Goal: Transaction & Acquisition: Purchase product/service

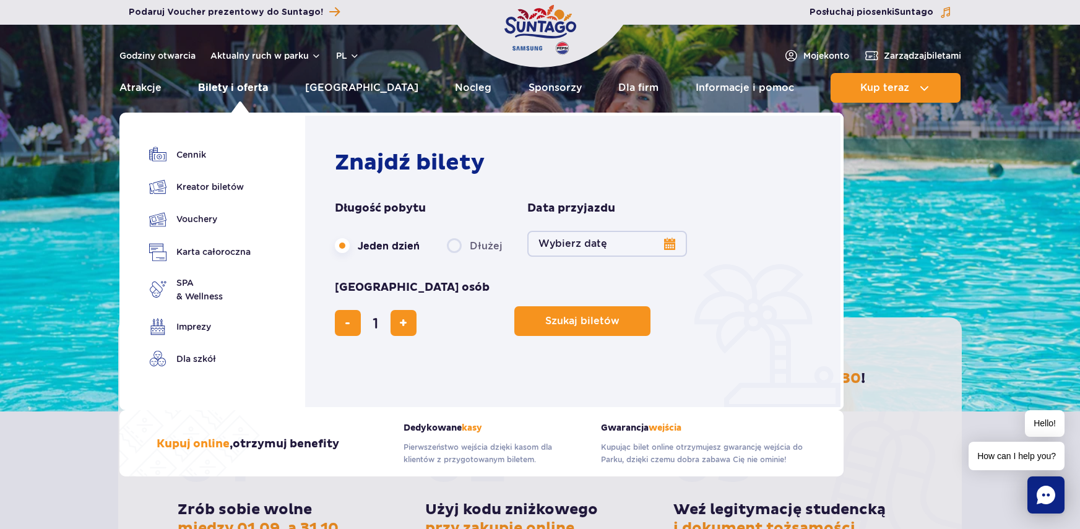
click at [258, 91] on link "Bilety i oferta" at bounding box center [233, 88] width 70 height 30
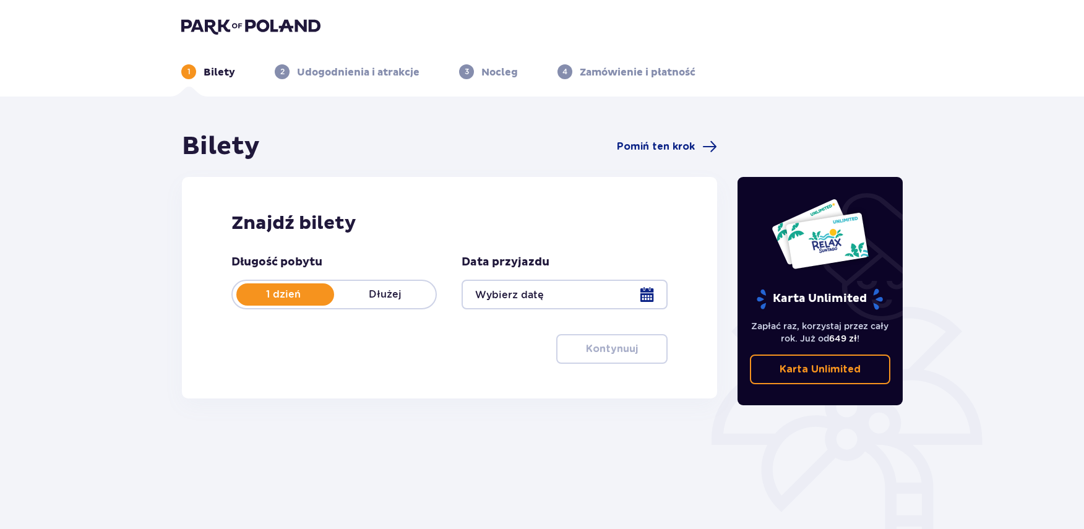
click at [527, 299] on div at bounding box center [565, 295] width 206 height 30
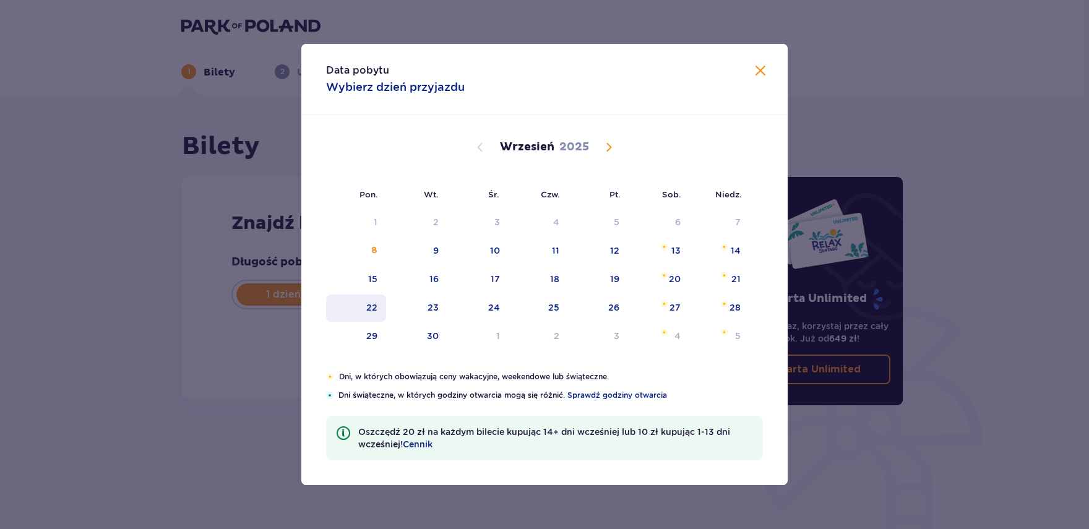
click at [378, 306] on div "22" at bounding box center [356, 308] width 60 height 27
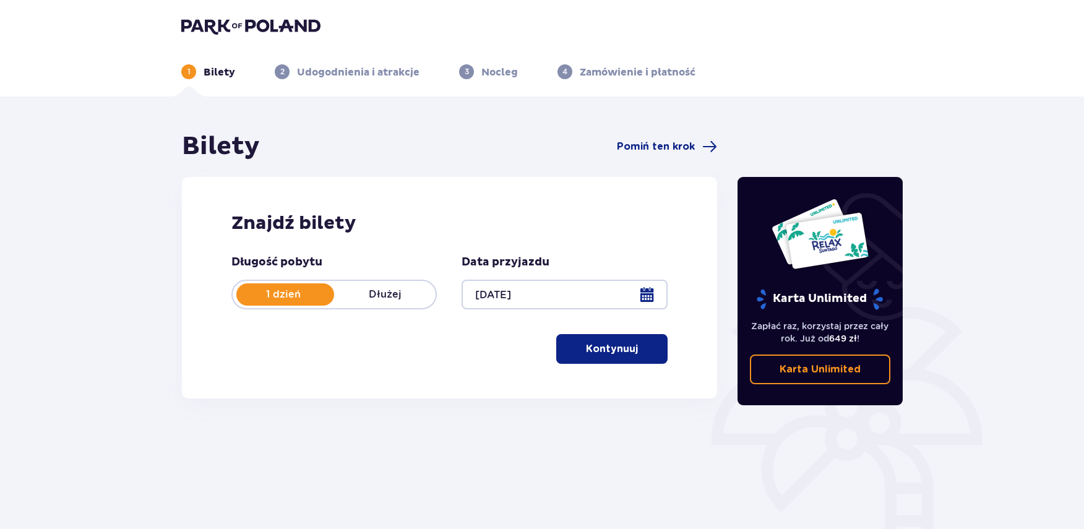
click at [624, 349] on p "Kontynuuj" at bounding box center [612, 349] width 52 height 14
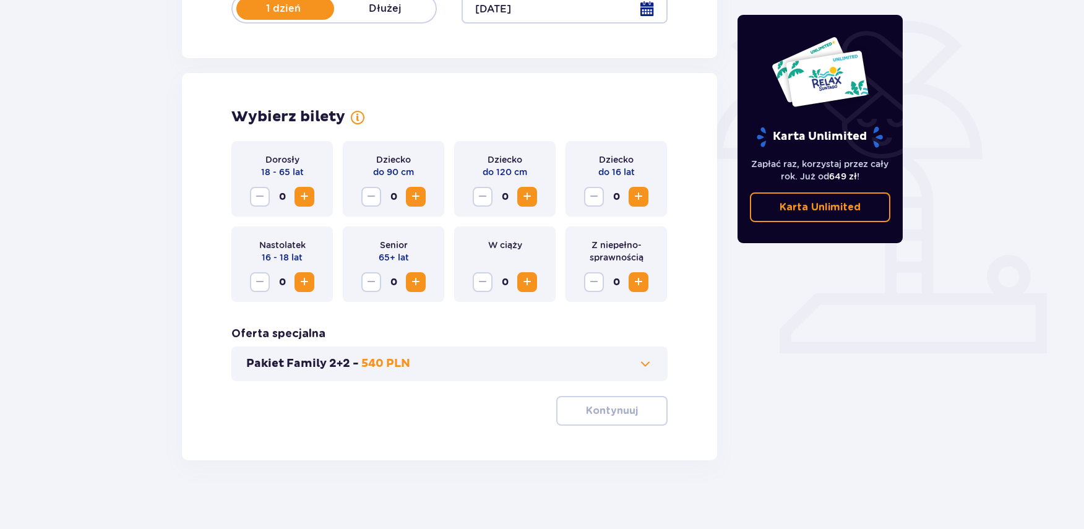
scroll to position [292, 0]
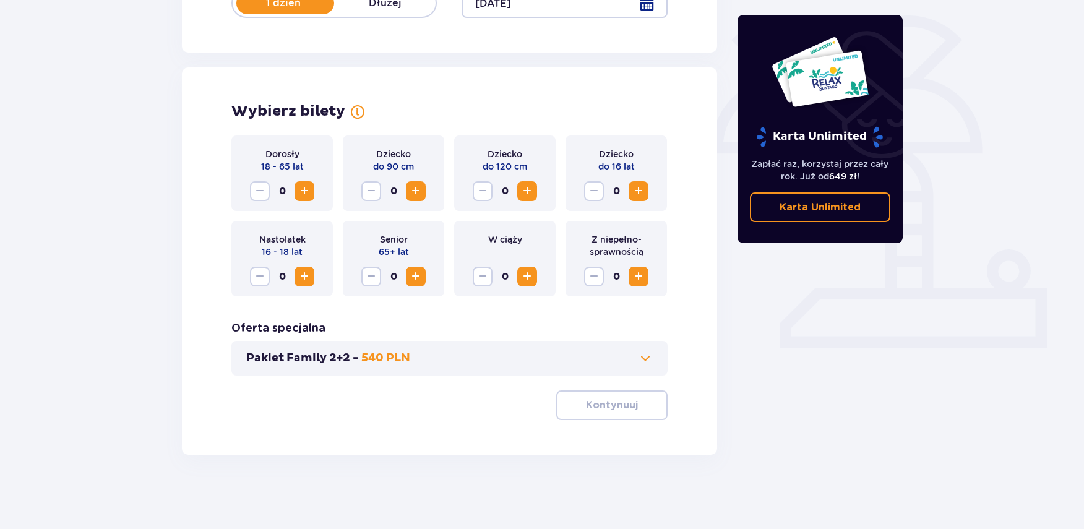
click at [310, 189] on span "Increase" at bounding box center [304, 191] width 15 height 15
click at [310, 190] on span "Increase" at bounding box center [304, 191] width 15 height 15
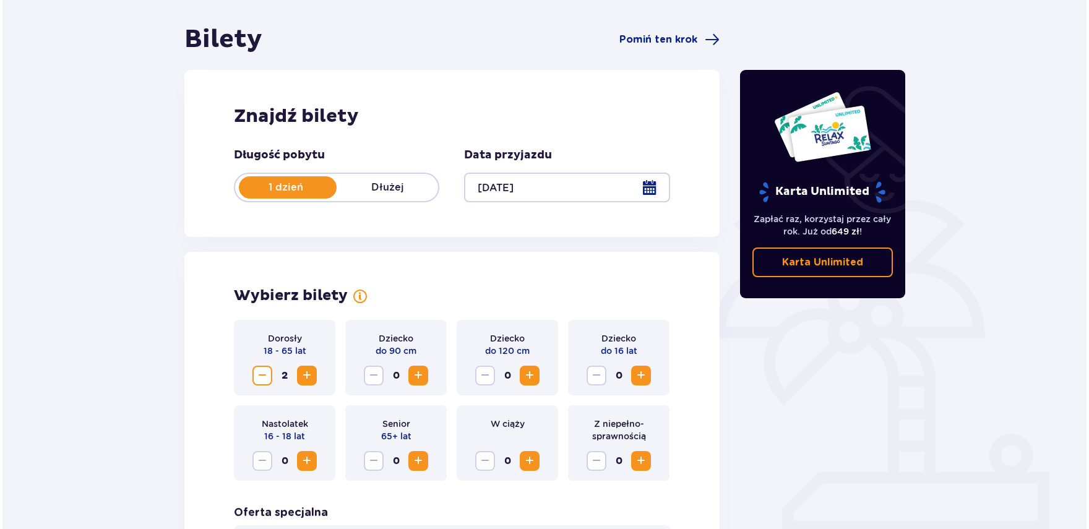
scroll to position [106, 0]
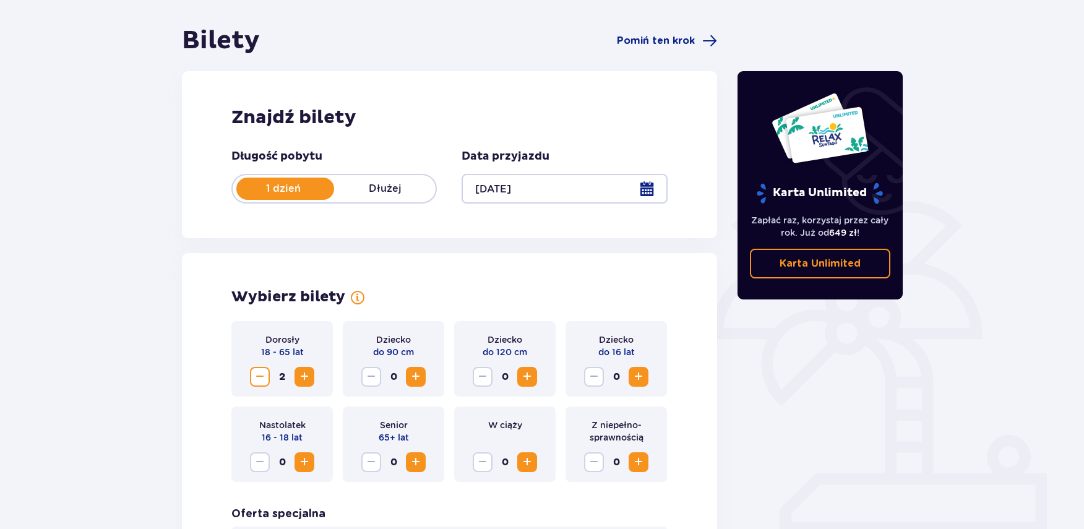
click at [639, 187] on div at bounding box center [565, 189] width 206 height 30
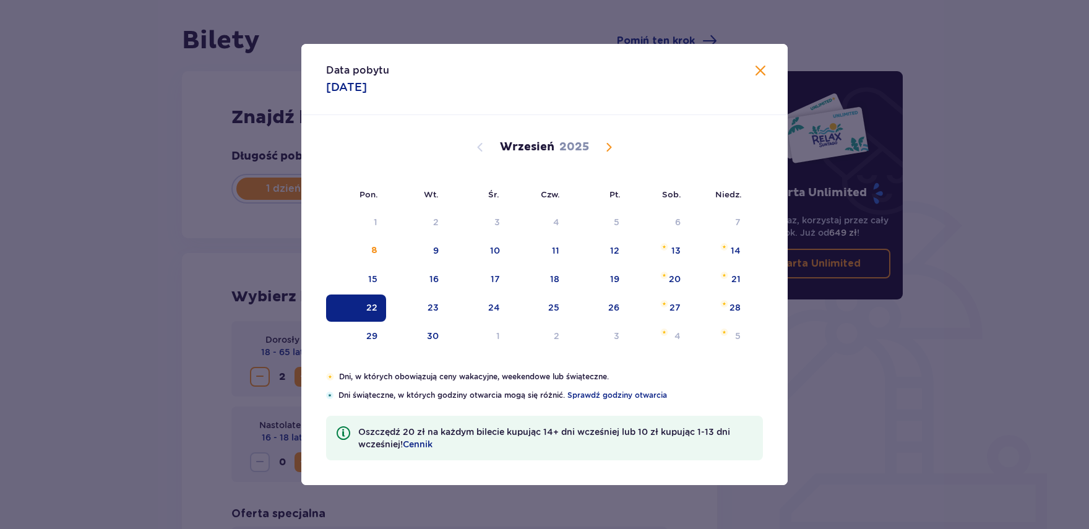
click at [604, 144] on span "Calendar" at bounding box center [609, 147] width 15 height 15
click at [550, 249] on div "9" at bounding box center [538, 251] width 61 height 27
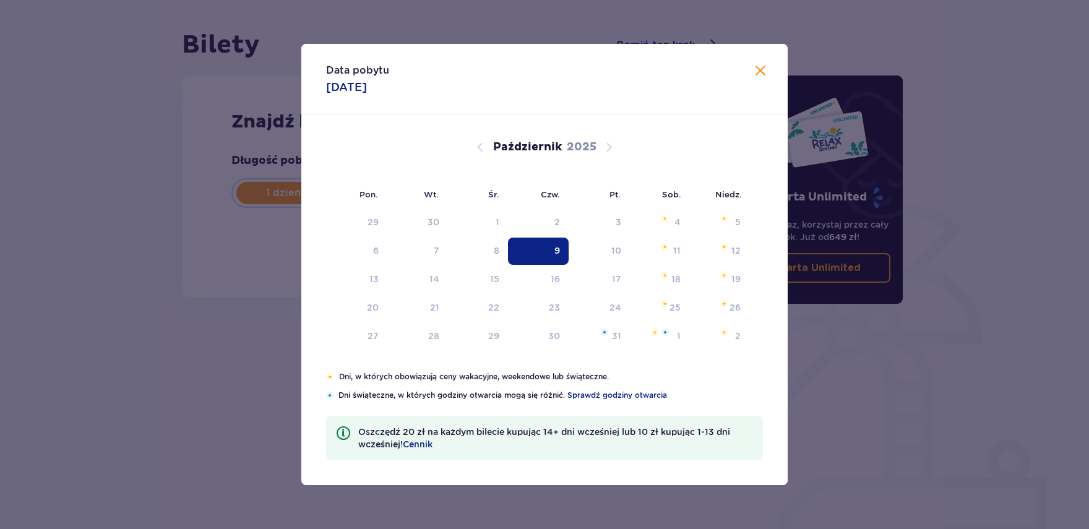
type input "09.10.25"
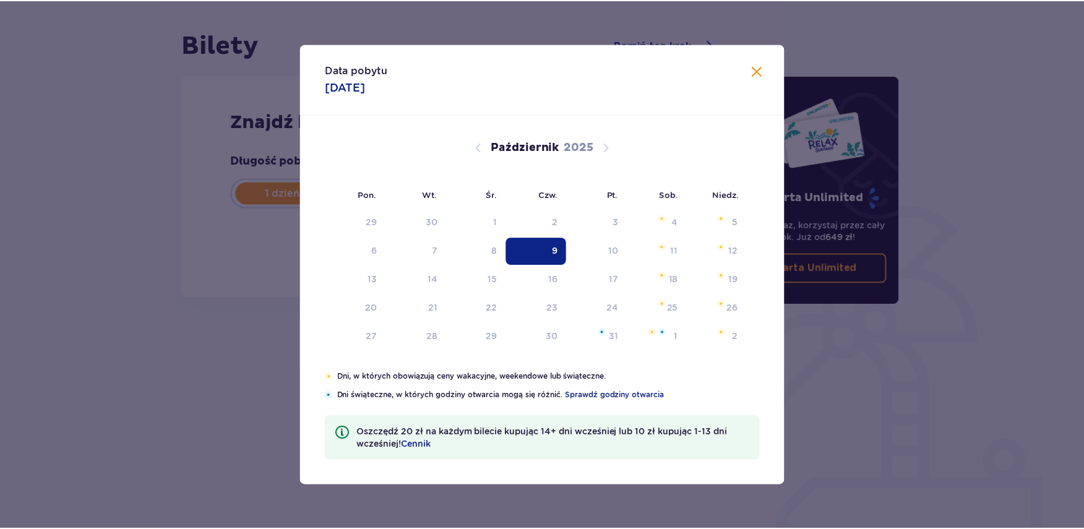
scroll to position [102, 0]
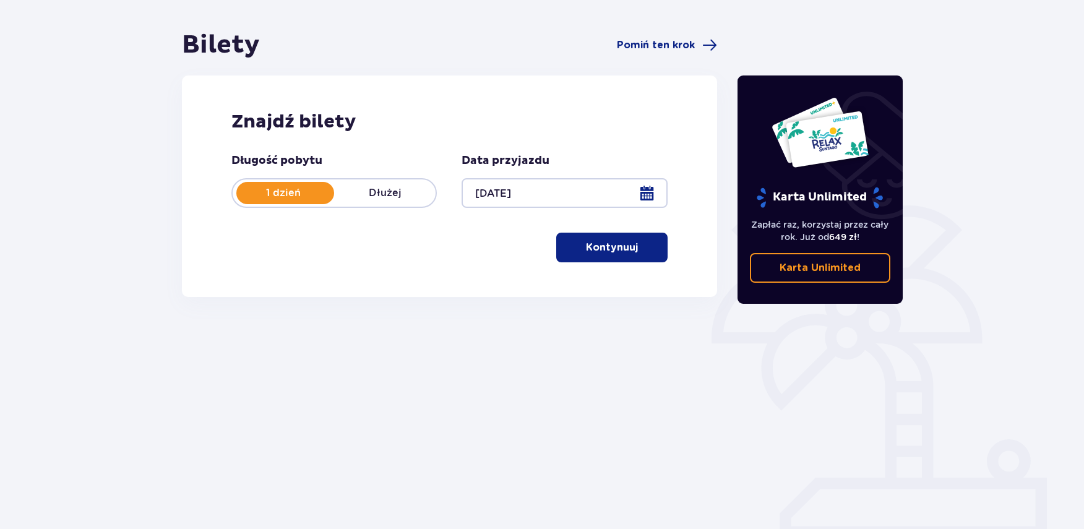
click at [653, 262] on button "Kontynuuj" at bounding box center [611, 248] width 111 height 30
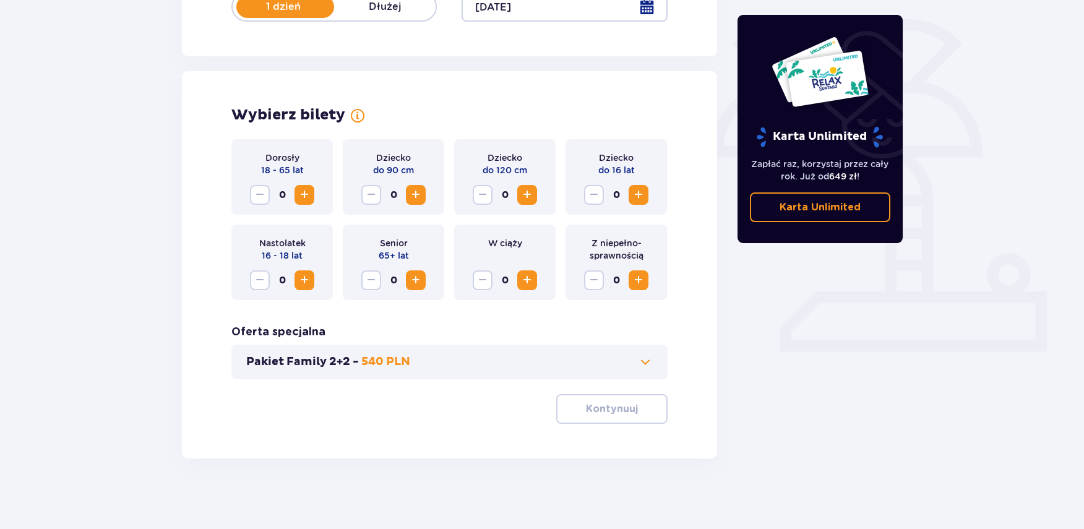
scroll to position [292, 0]
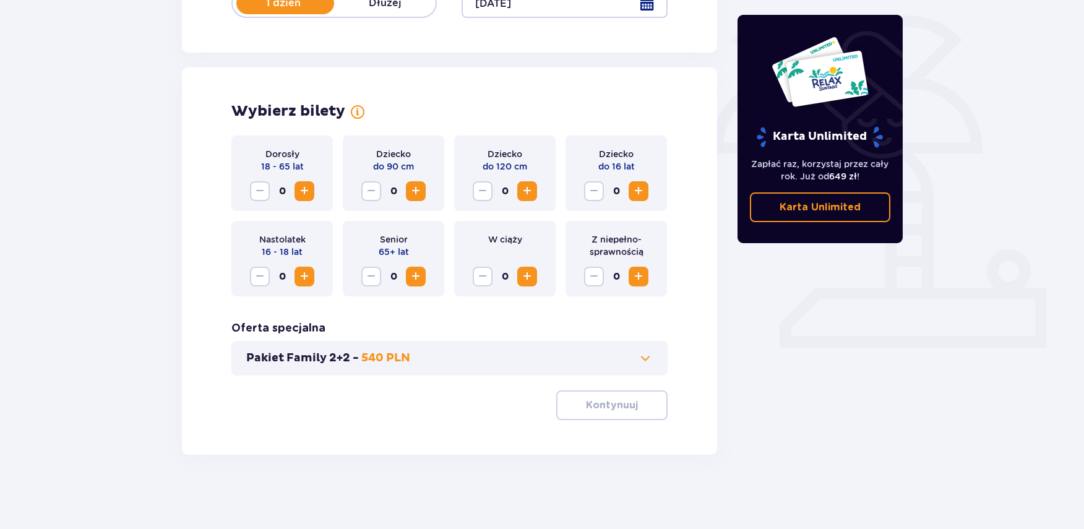
click at [301, 190] on span "Increase" at bounding box center [304, 191] width 15 height 15
click at [301, 191] on span "Increase" at bounding box center [304, 191] width 15 height 15
click at [591, 397] on button "Kontynuuj" at bounding box center [611, 406] width 111 height 30
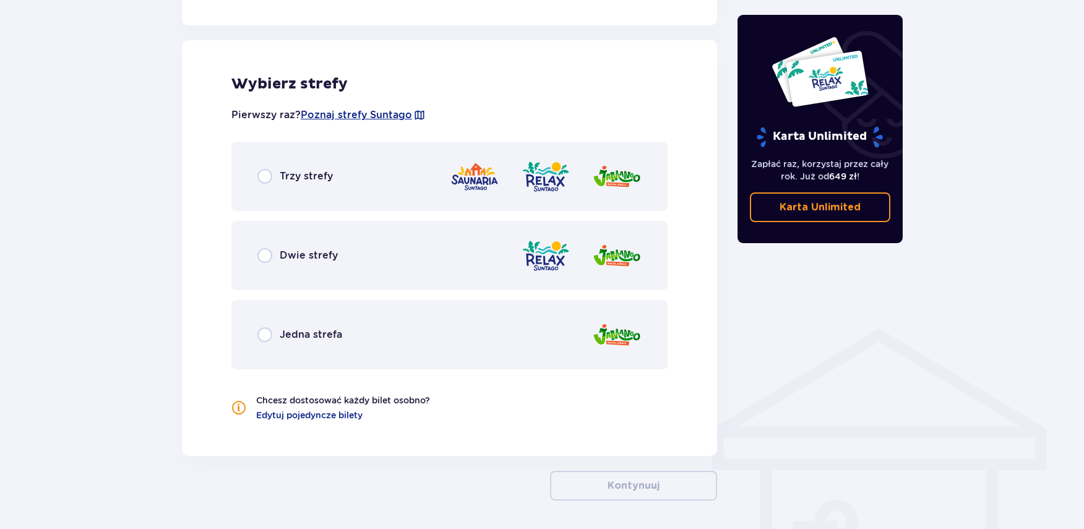
scroll to position [687, 0]
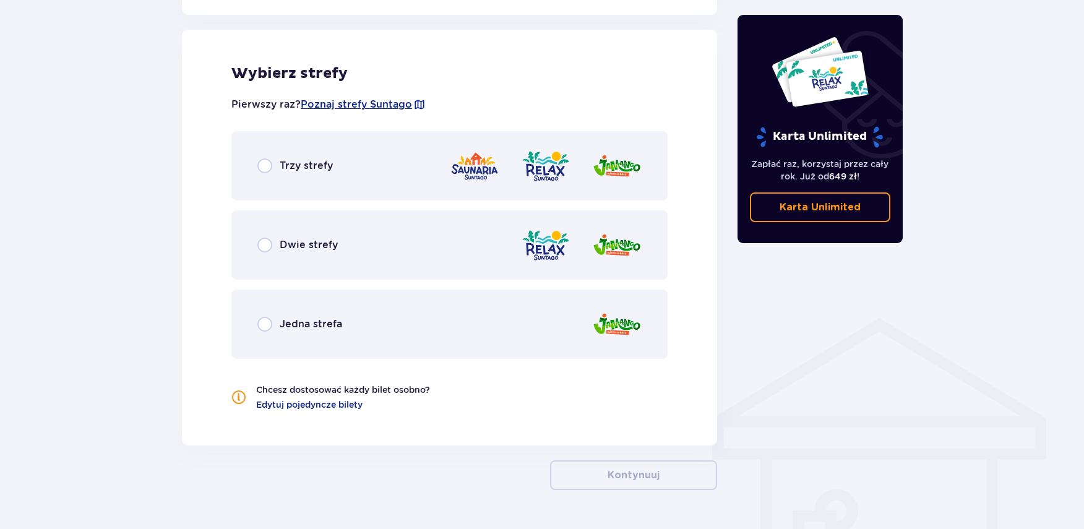
click at [273, 163] on div "Trzy strefy" at bounding box center [296, 165] width 76 height 15
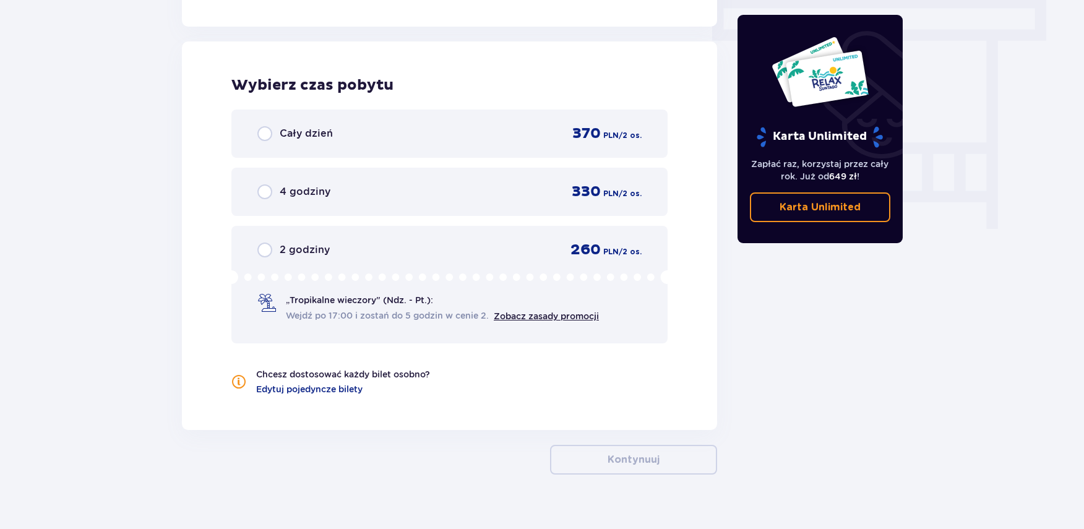
scroll to position [1118, 0]
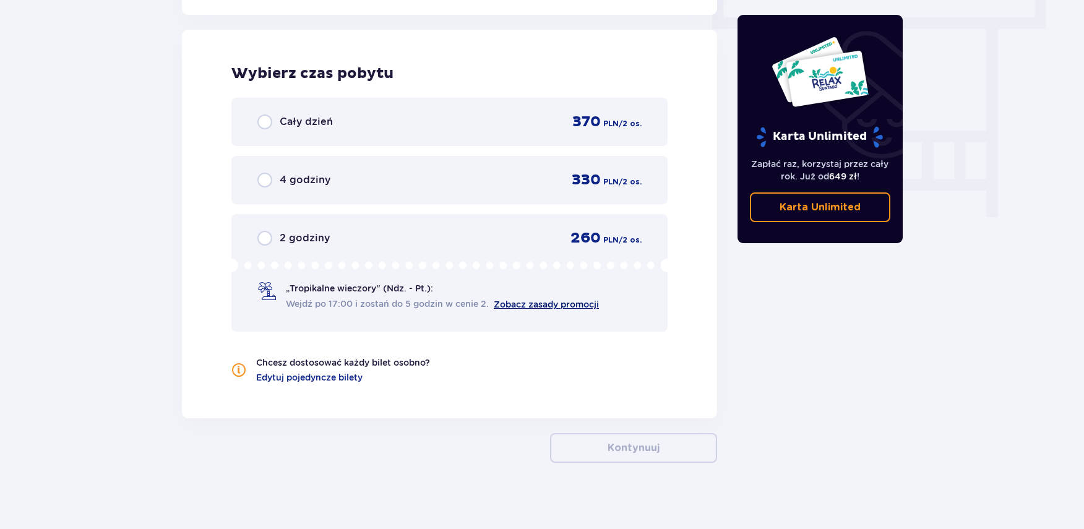
click at [536, 305] on link "Zobacz zasady promocji" at bounding box center [546, 305] width 105 height 10
click at [315, 239] on p "2 godziny" at bounding box center [305, 239] width 50 height 14
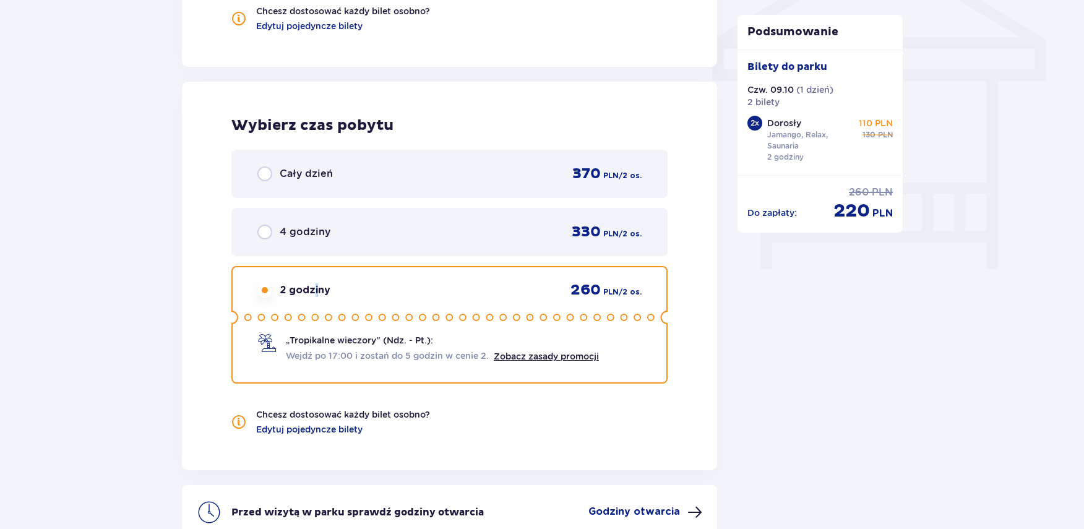
scroll to position [1071, 0]
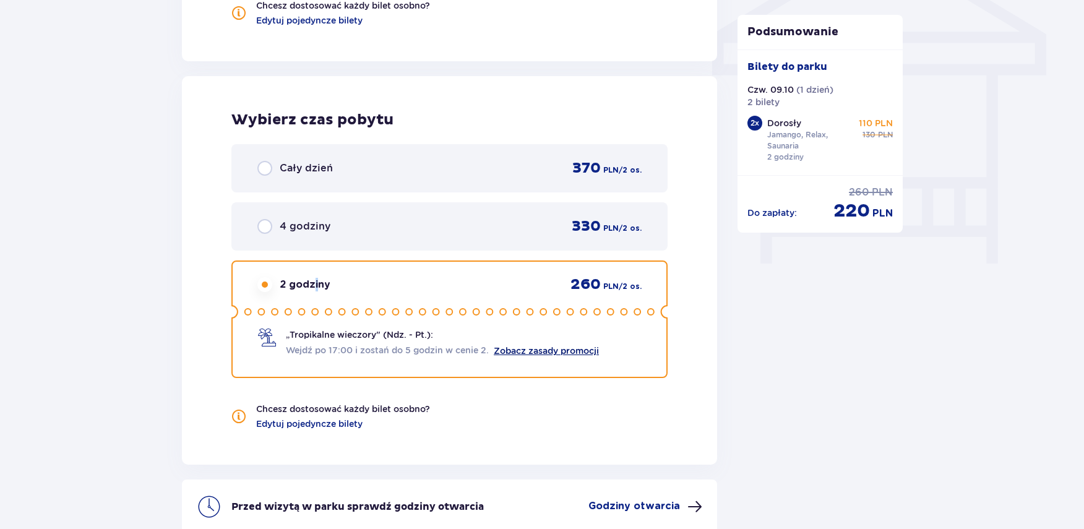
click at [542, 349] on link "Zobacz zasady promocji" at bounding box center [546, 351] width 105 height 10
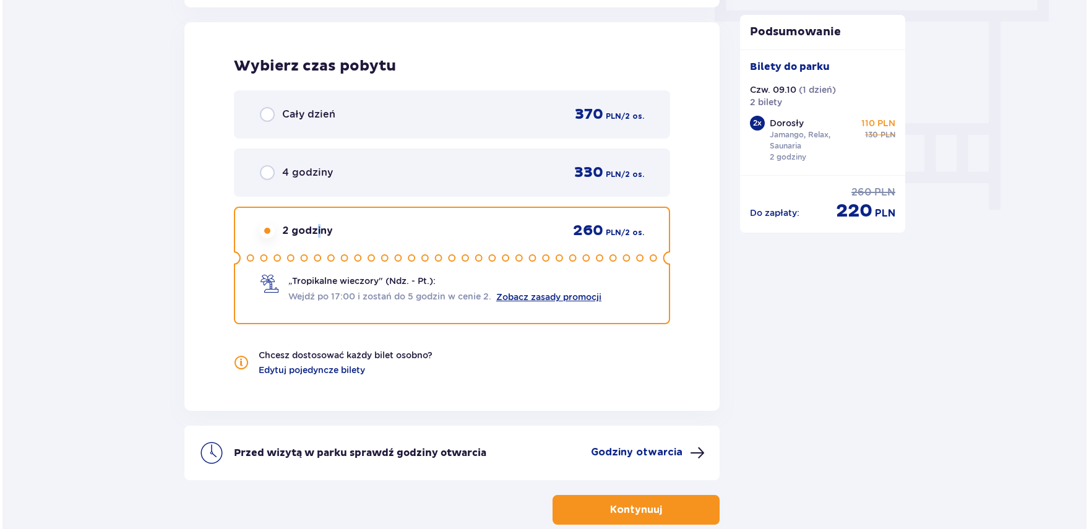
scroll to position [1195, 0]
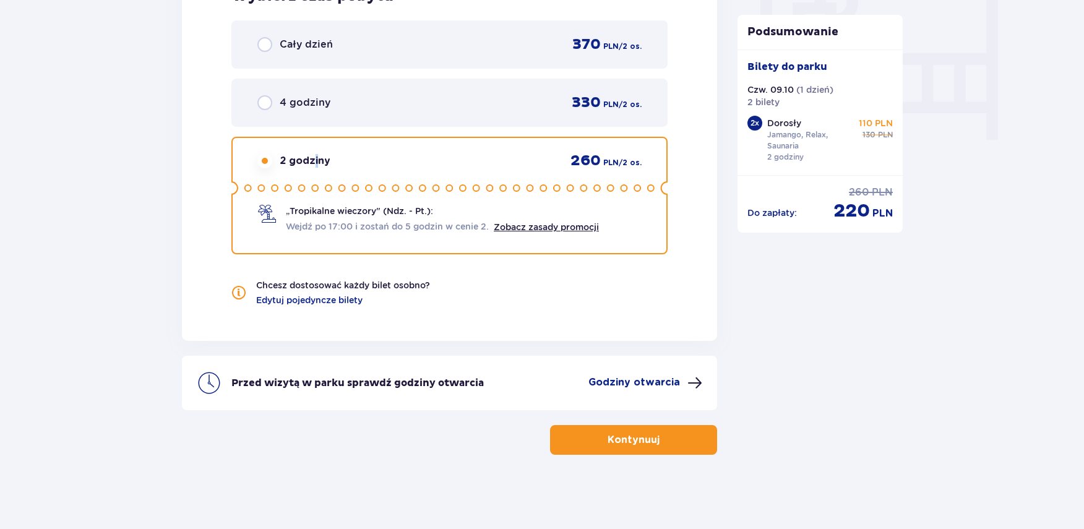
click at [672, 382] on p "Godziny otwarcia" at bounding box center [635, 383] width 92 height 14
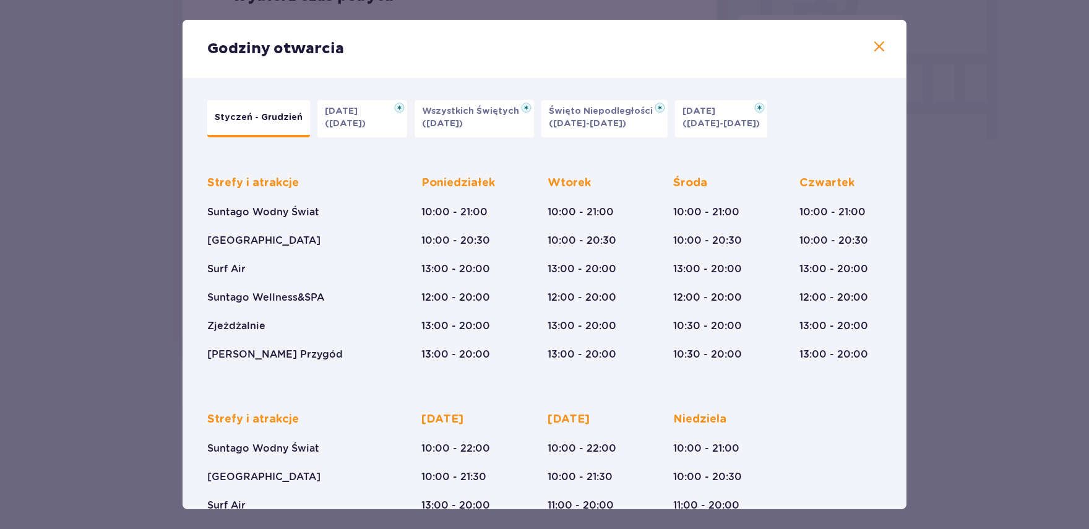
click at [878, 53] on span at bounding box center [879, 47] width 15 height 15
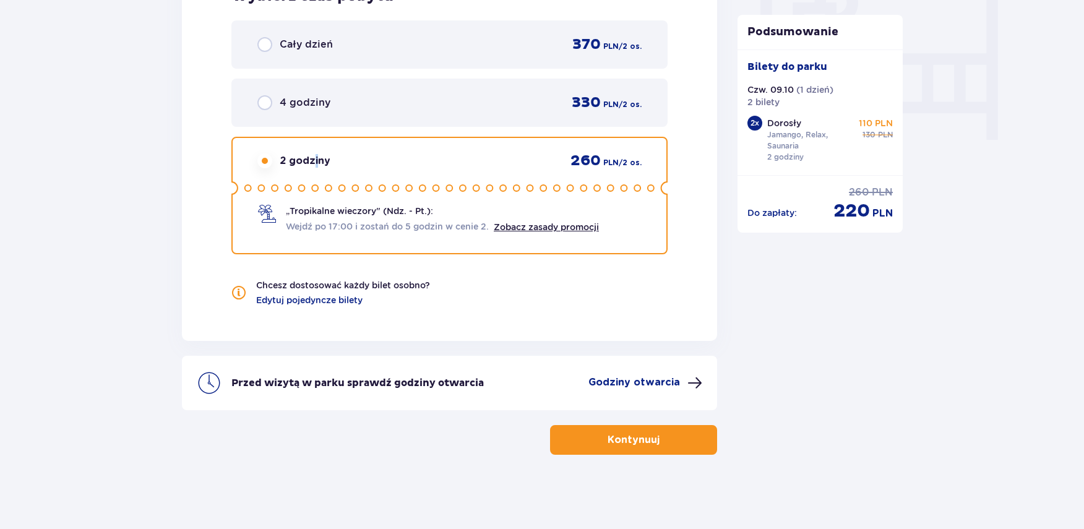
click at [678, 435] on button "Kontynuuj" at bounding box center [633, 440] width 167 height 30
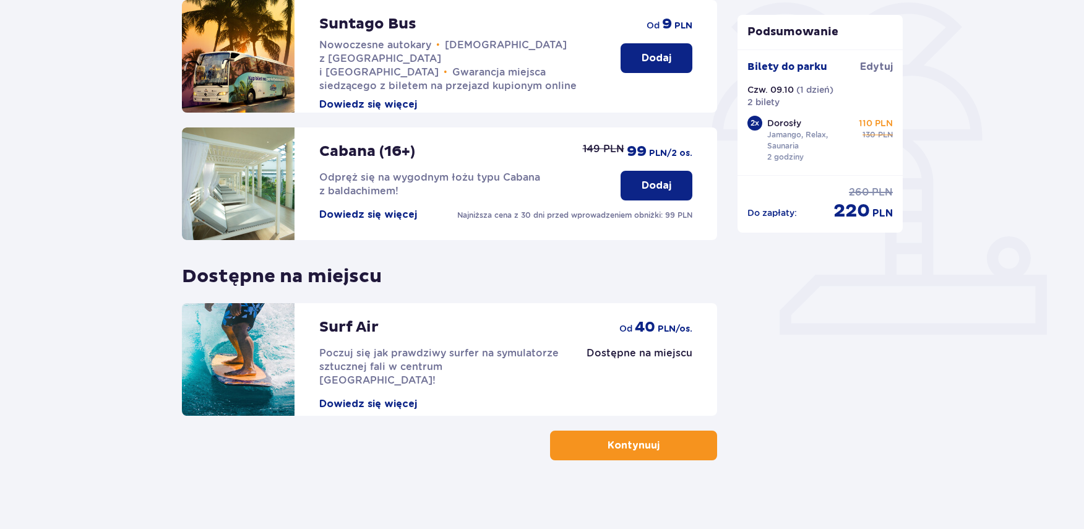
scroll to position [310, 0]
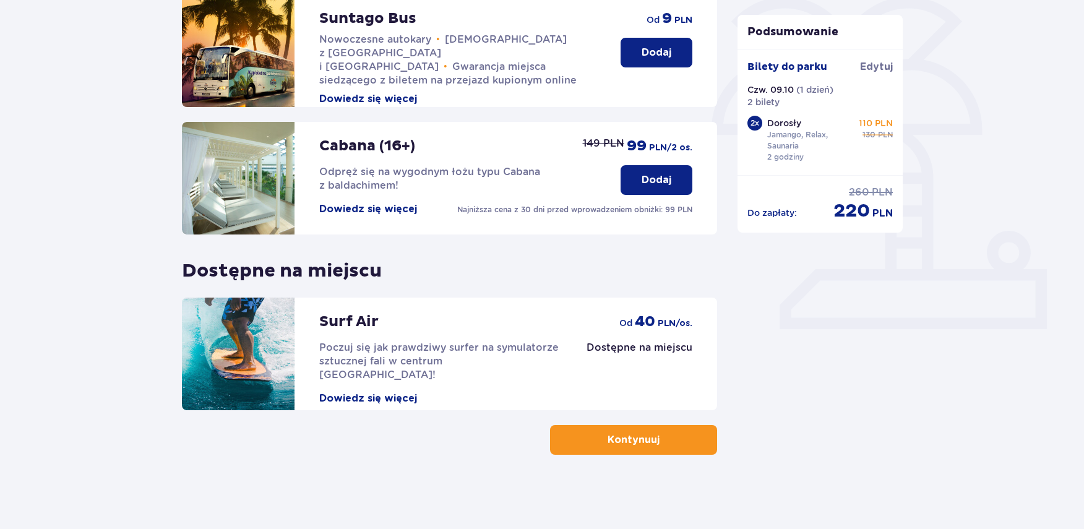
click at [660, 449] on button "Kontynuuj" at bounding box center [633, 440] width 167 height 30
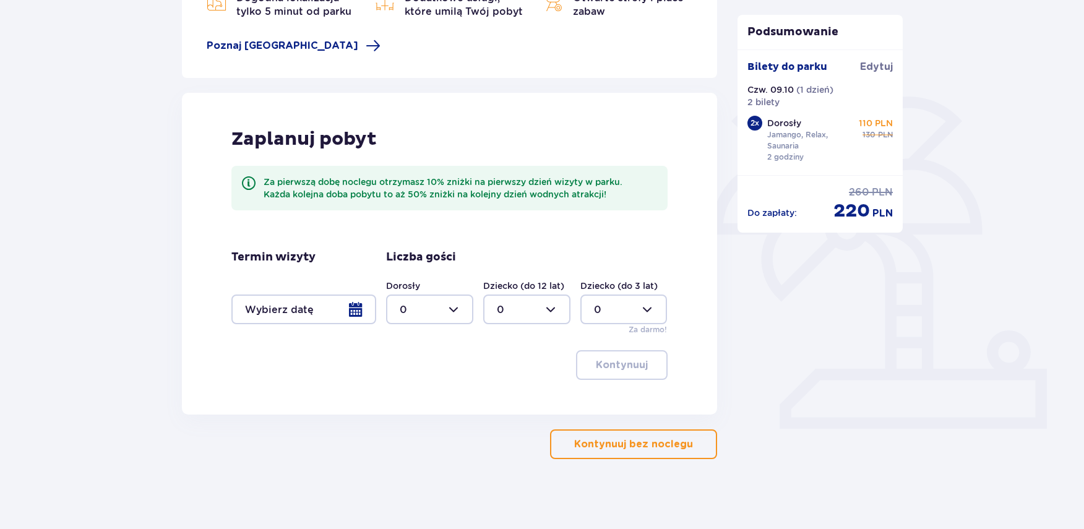
scroll to position [215, 0]
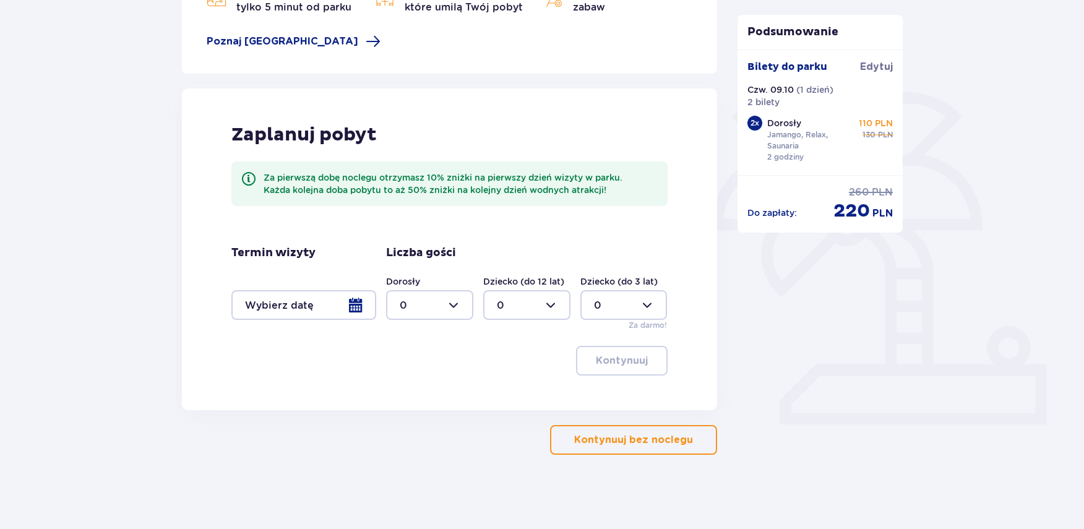
click at [636, 431] on button "Kontynuuj bez noclegu" at bounding box center [633, 440] width 167 height 30
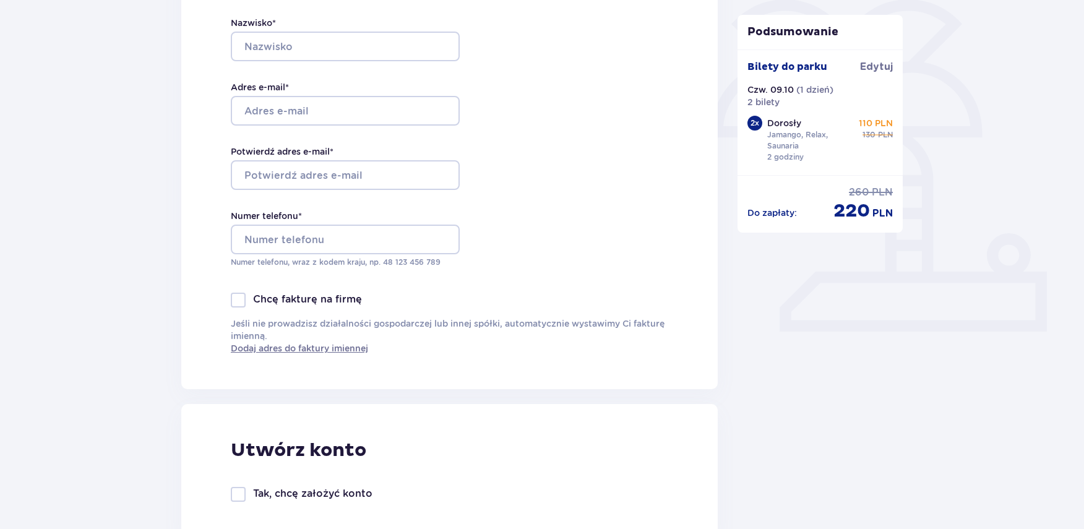
scroll to position [186, 0]
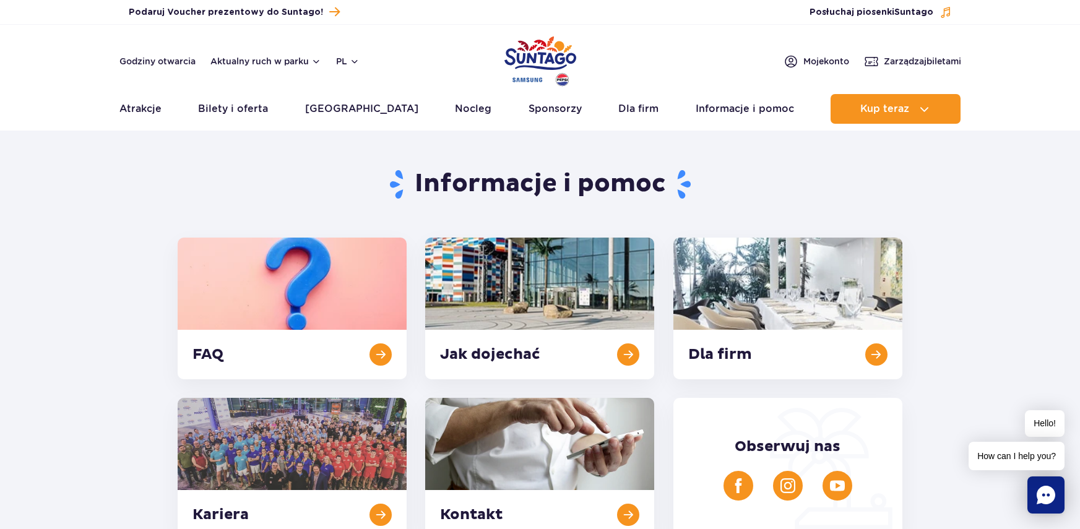
click at [6, 320] on section "Informacje i pomoc FAQ Jak dojechać Dla firm Kariera Kontakt Obserwuj nas" at bounding box center [540, 339] width 1080 height 401
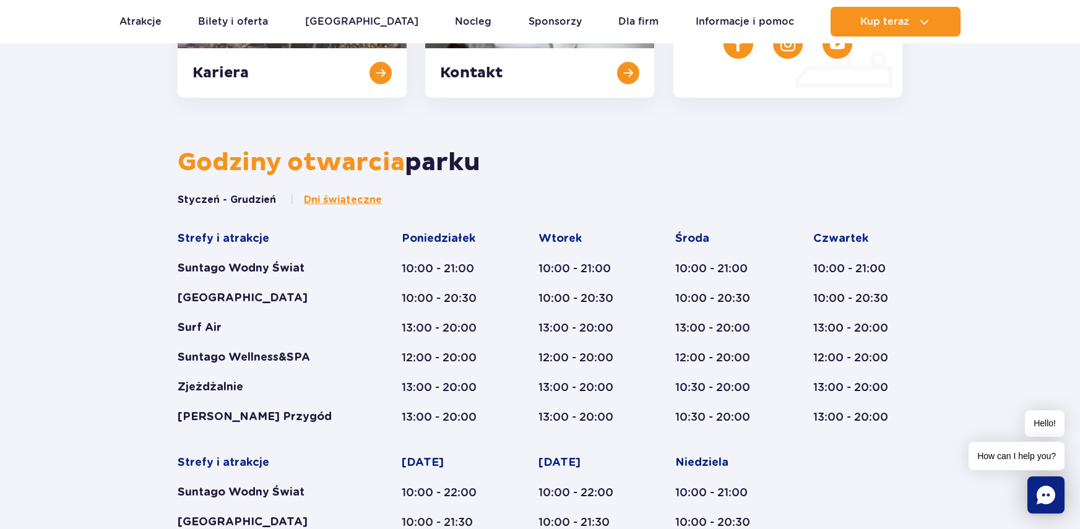
scroll to position [495, 0]
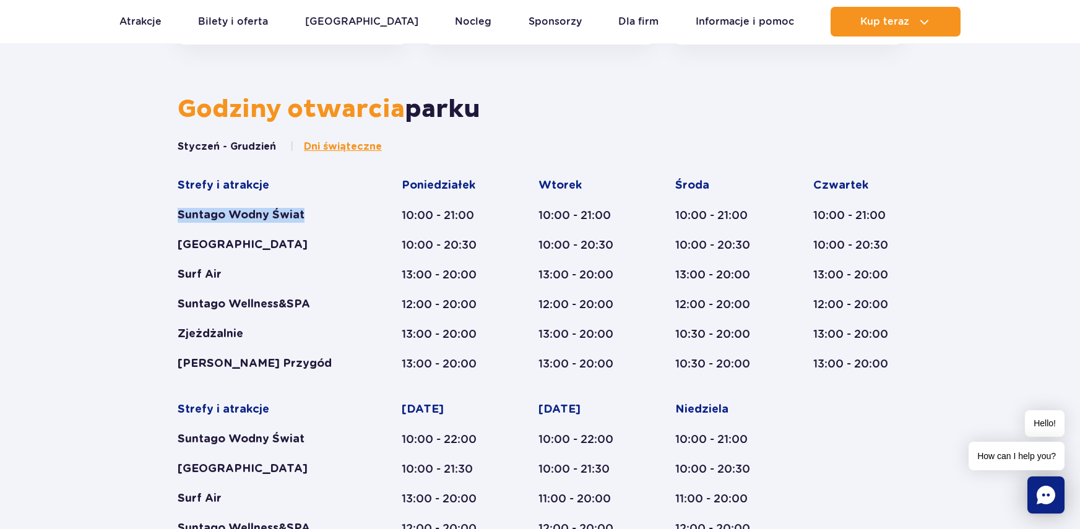
drag, startPoint x: 310, startPoint y: 216, endPoint x: 180, endPoint y: 212, distance: 130.7
click at [180, 212] on div "Suntago Wodny Świat" at bounding box center [266, 215] width 176 height 15
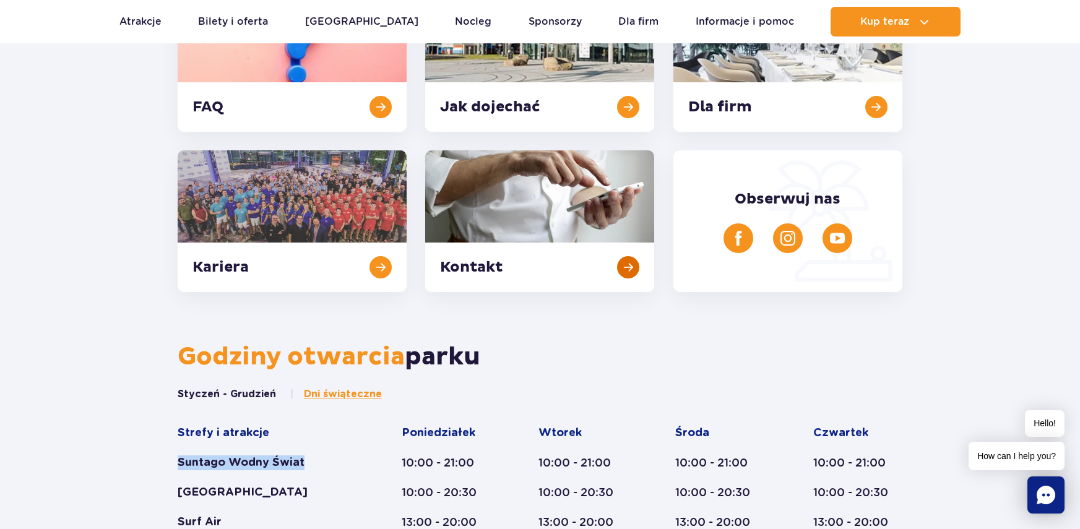
scroll to position [0, 0]
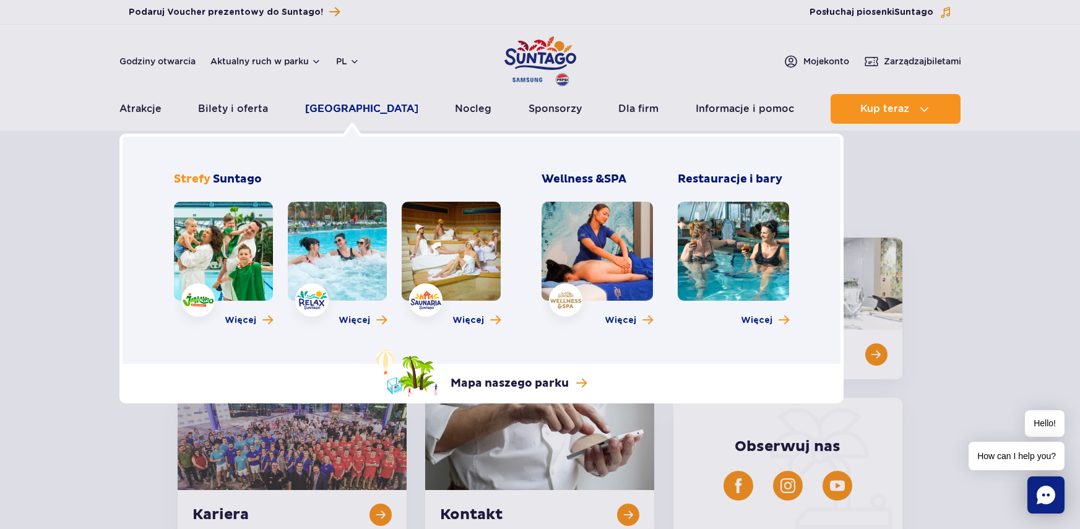
click at [356, 111] on link "[GEOGRAPHIC_DATA]" at bounding box center [361, 109] width 113 height 30
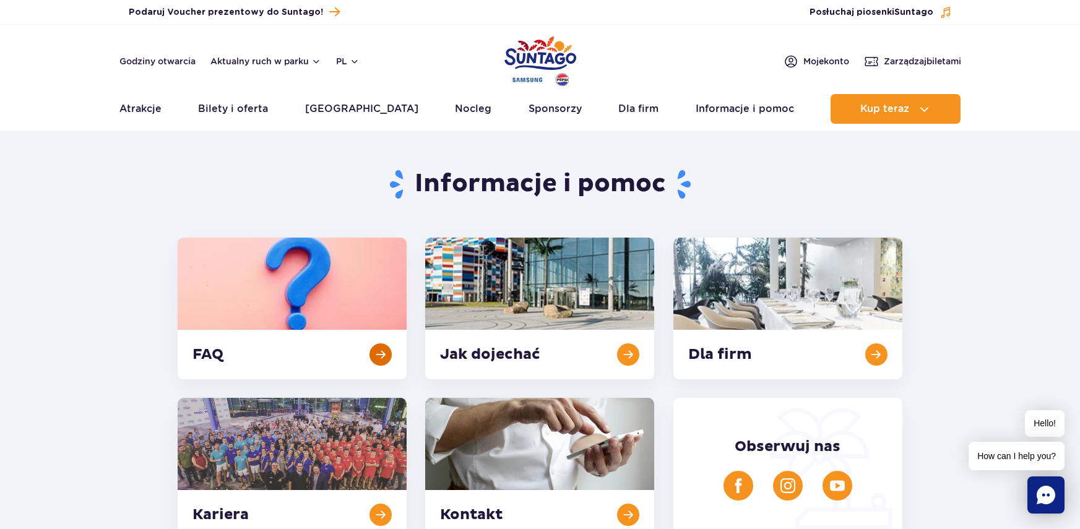
click at [267, 269] on link at bounding box center [292, 309] width 229 height 142
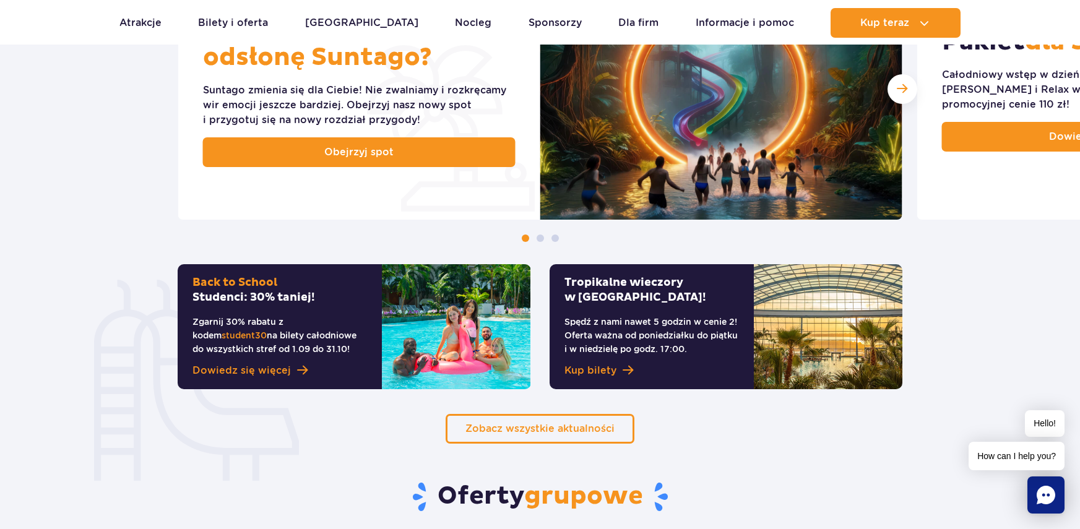
scroll to position [371, 0]
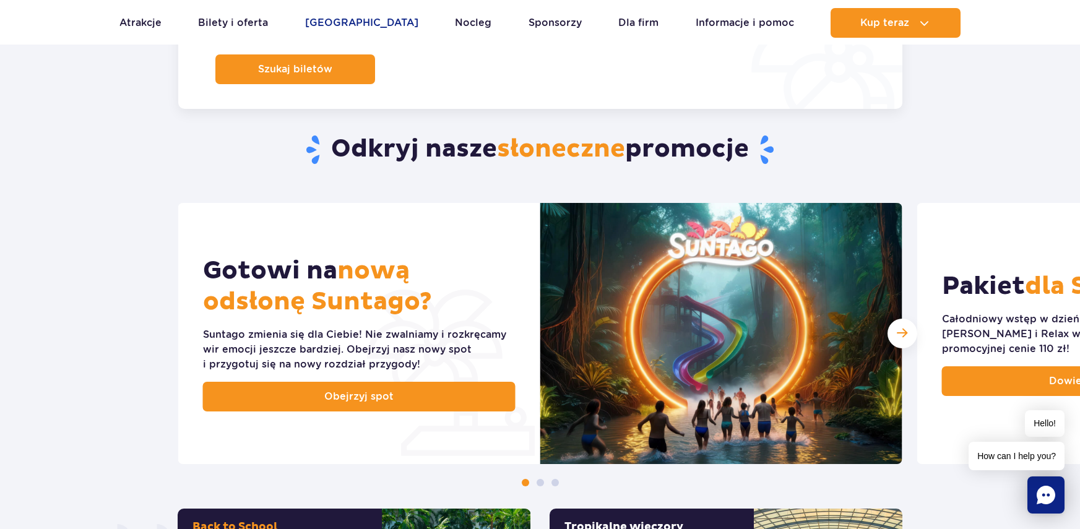
click at [334, 22] on link "[GEOGRAPHIC_DATA]" at bounding box center [361, 23] width 113 height 30
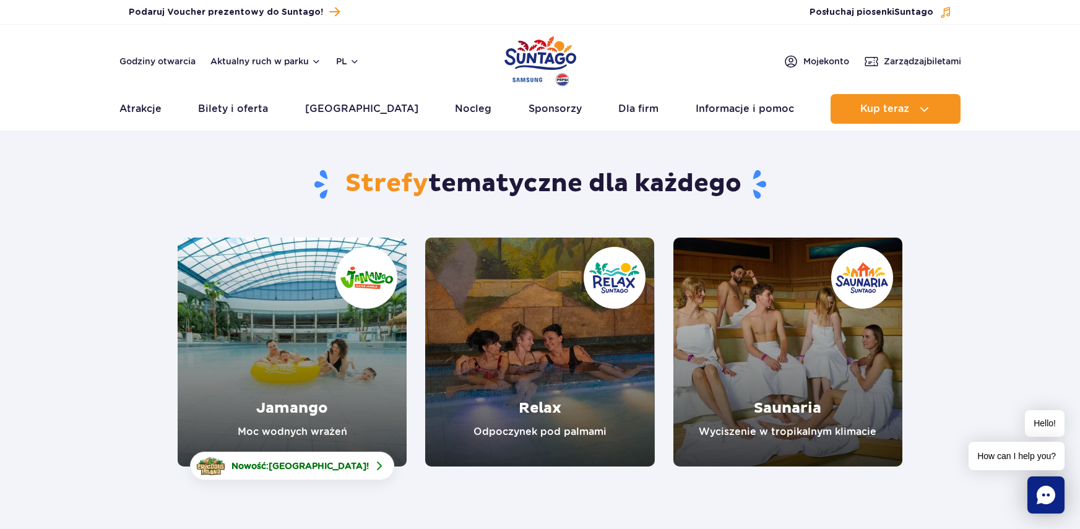
click at [296, 369] on link "Jamango" at bounding box center [292, 352] width 229 height 229
click at [553, 314] on link "Relax" at bounding box center [539, 352] width 229 height 229
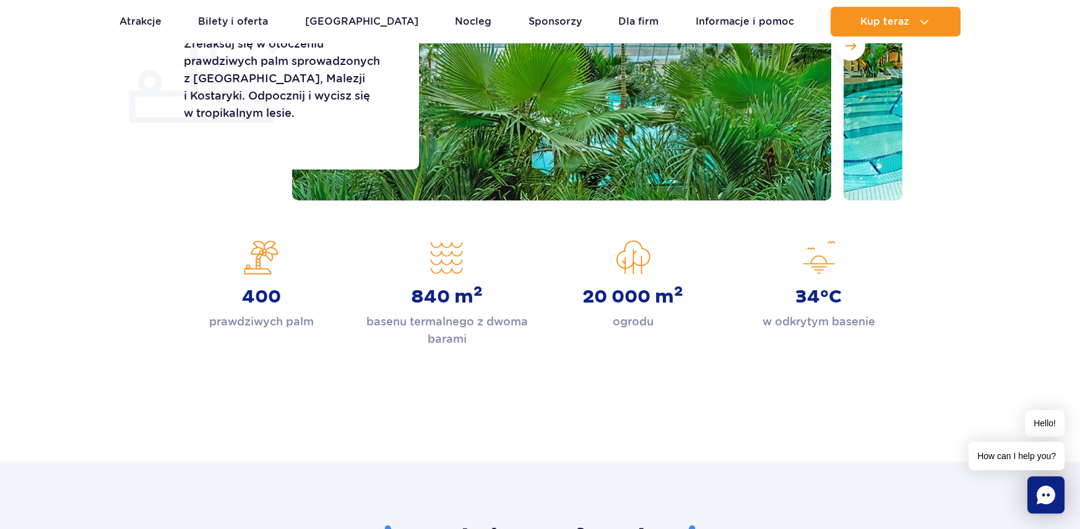
scroll to position [62, 0]
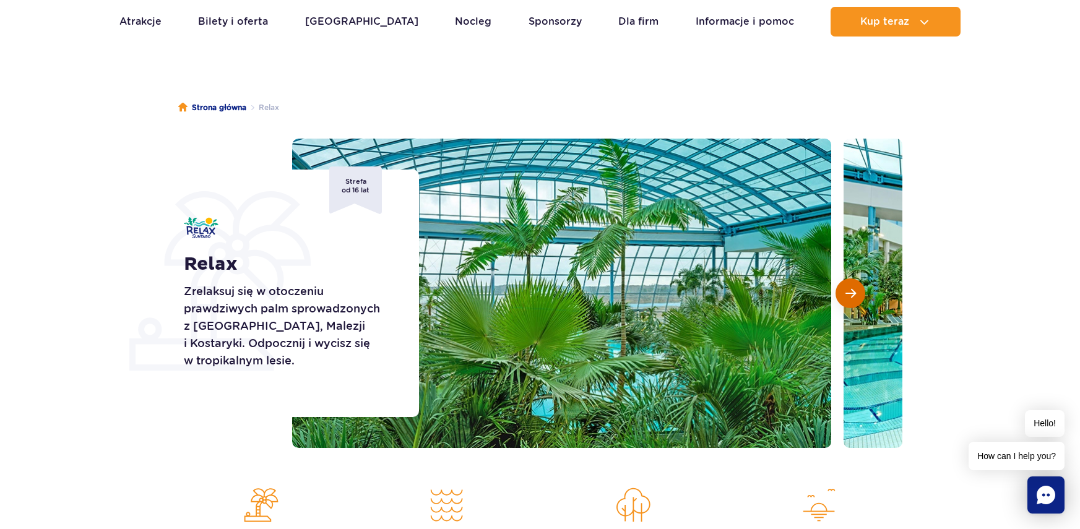
click at [841, 298] on button "Następny slajd" at bounding box center [851, 294] width 30 height 30
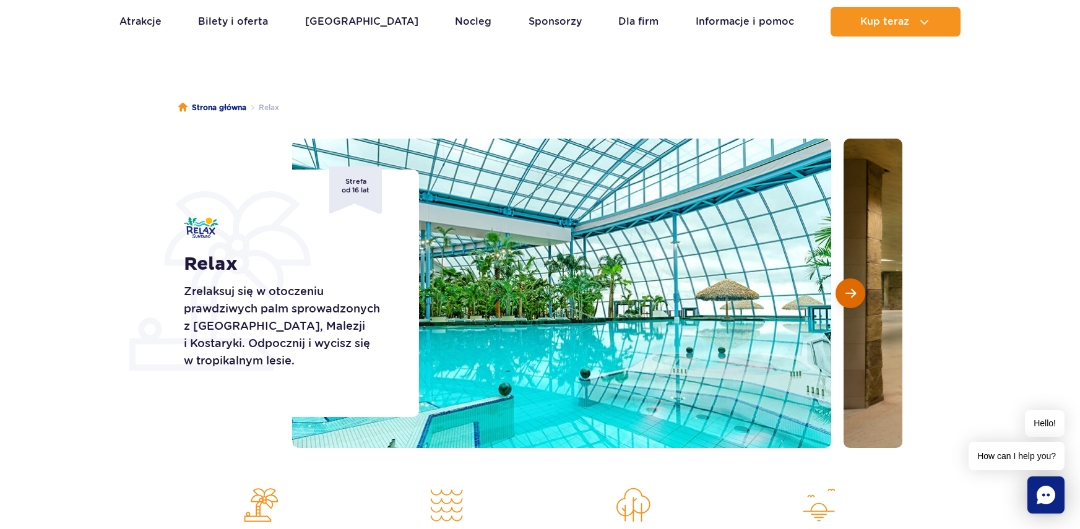
click at [840, 297] on button "Następny slajd" at bounding box center [851, 294] width 30 height 30
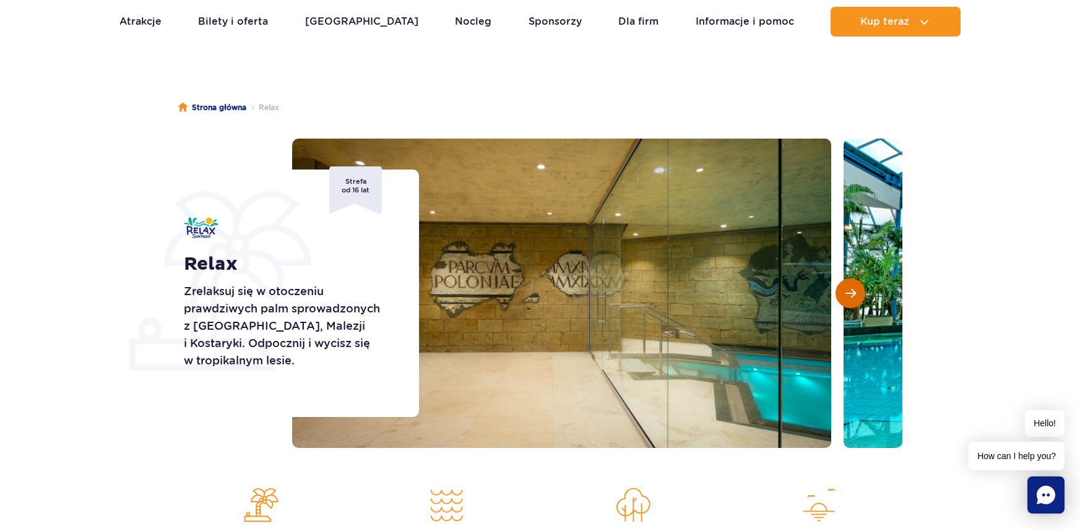
click at [840, 297] on button "Następny slajd" at bounding box center [851, 294] width 30 height 30
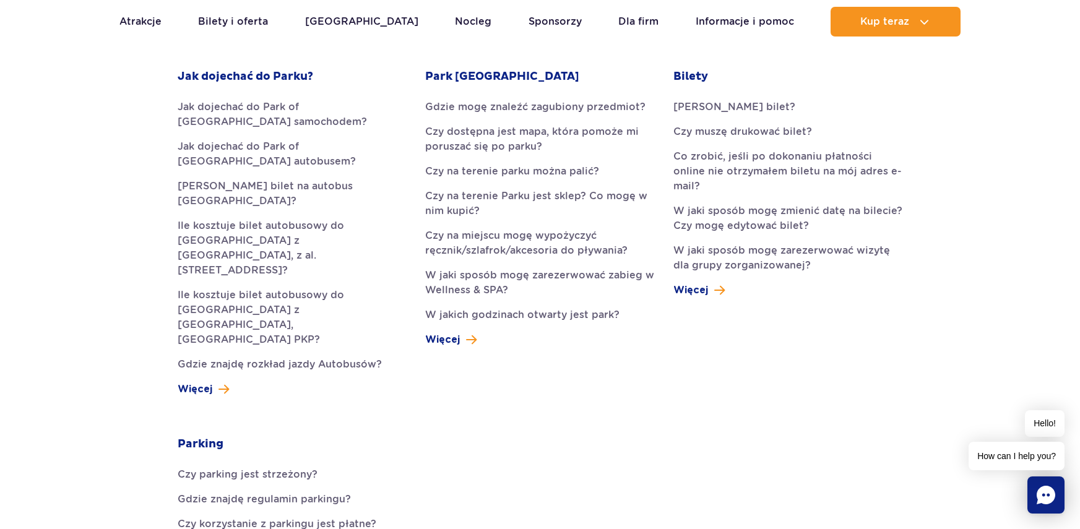
scroll to position [371, 0]
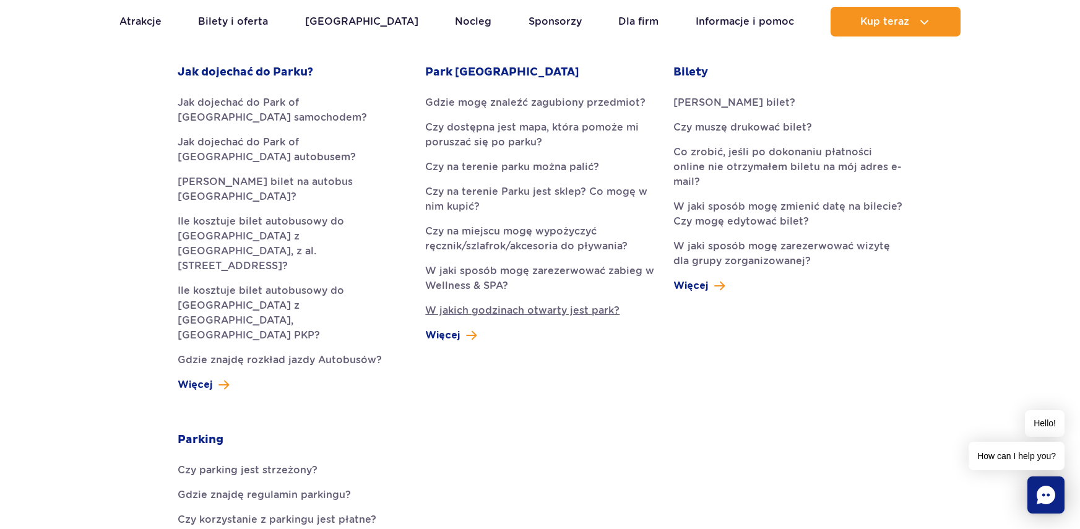
click at [467, 313] on link "W jakich godzinach otwarty jest park?" at bounding box center [539, 310] width 229 height 15
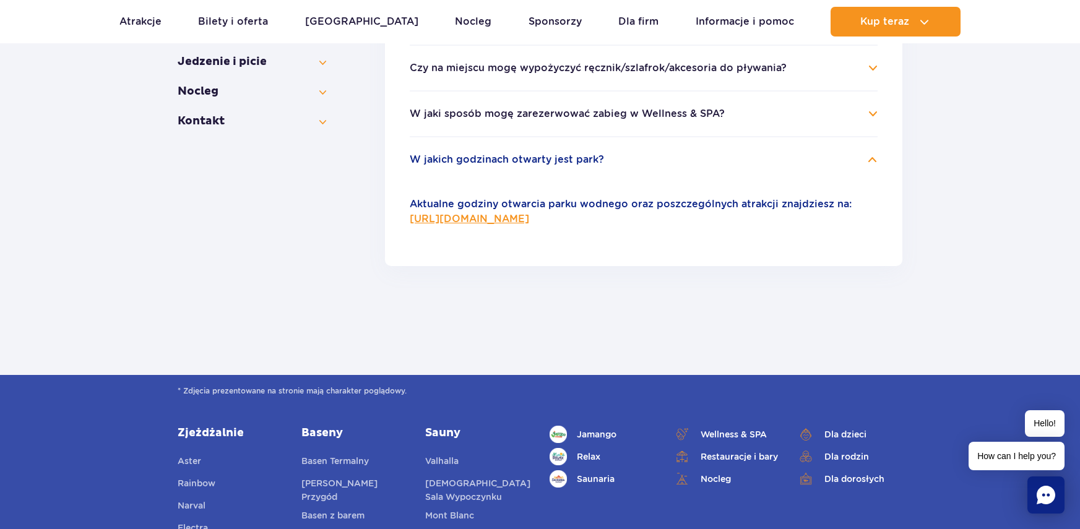
scroll to position [366, 0]
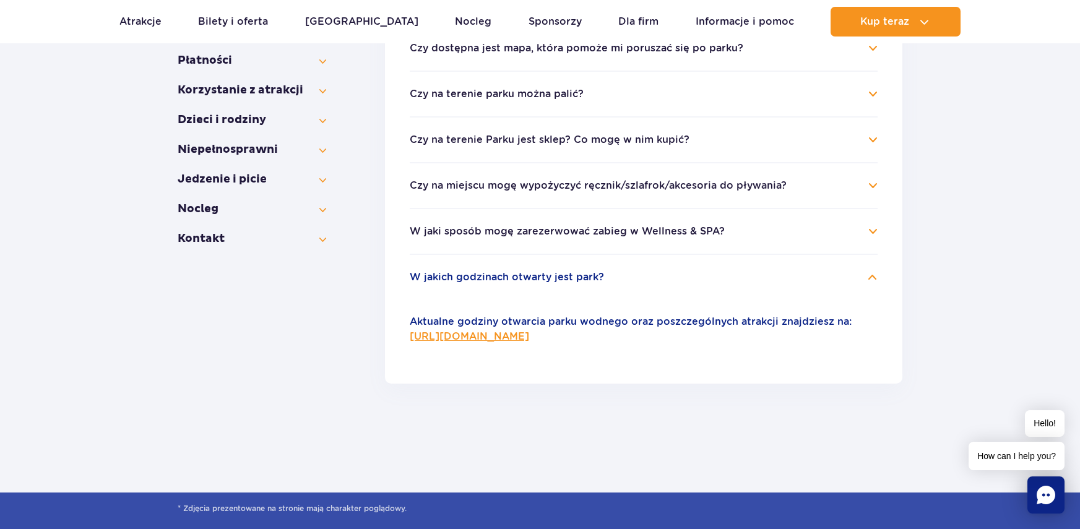
click at [529, 340] on link "https://parkofpoland.com/pl/informacje" at bounding box center [469, 337] width 119 height 12
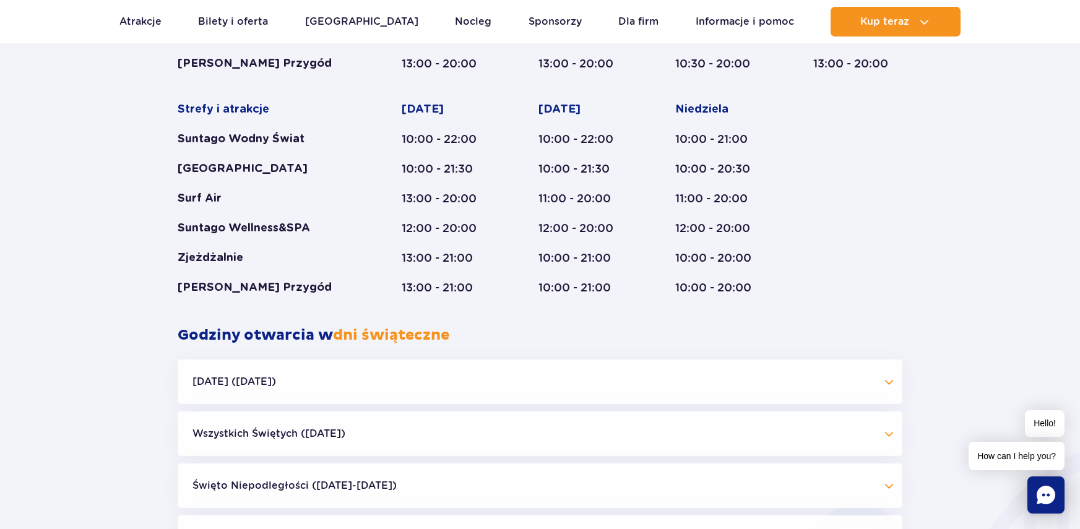
scroll to position [681, 0]
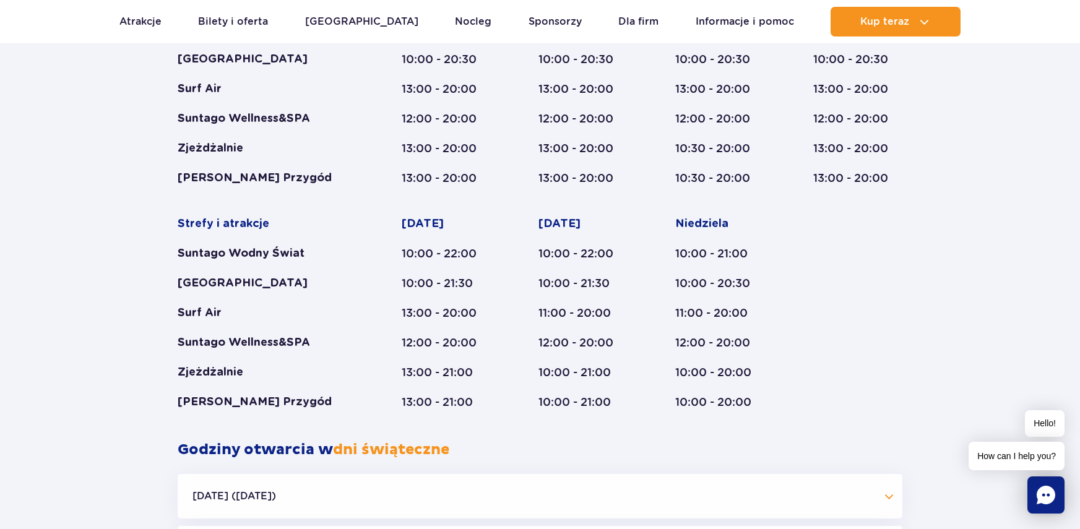
click at [252, 253] on div "Suntago Wodny Świat" at bounding box center [266, 253] width 176 height 15
drag, startPoint x: 170, startPoint y: 254, endPoint x: 306, endPoint y: 253, distance: 136.2
click at [306, 253] on div "Styczeń - Grudzień Dni świąteczne Strefy i atrakcje Suntago Wodny Świat Crocodi…" at bounding box center [539, 197] width 743 height 487
click at [290, 256] on div "Suntago Wodny Świat" at bounding box center [266, 253] width 176 height 15
drag, startPoint x: 313, startPoint y: 254, endPoint x: 172, endPoint y: 253, distance: 141.1
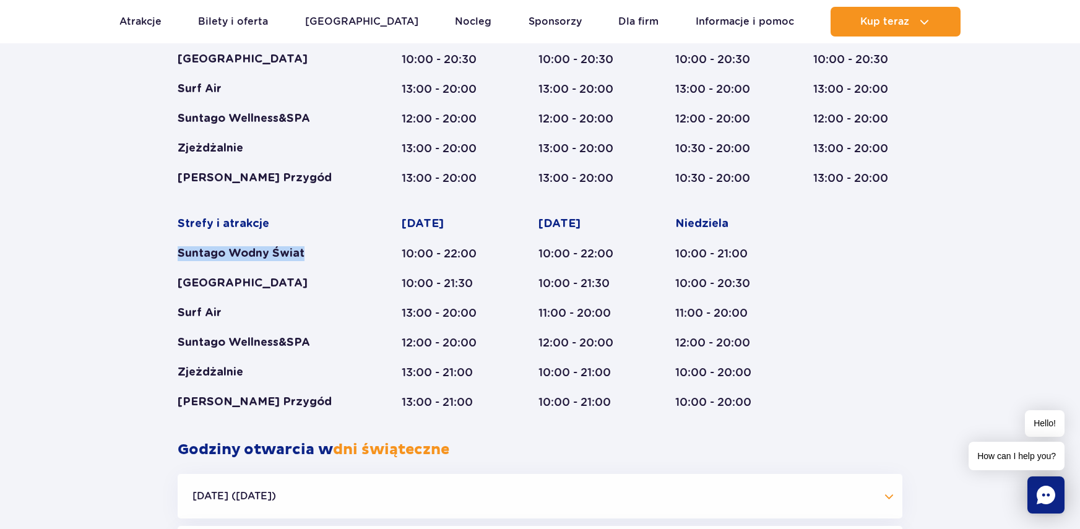
click at [172, 253] on div "Styczeń - Grudzień Dni świąteczne Strefy i atrakcje Suntago Wodny Świat Crocodi…" at bounding box center [539, 197] width 743 height 487
copy div "Suntago Wodny Świat"
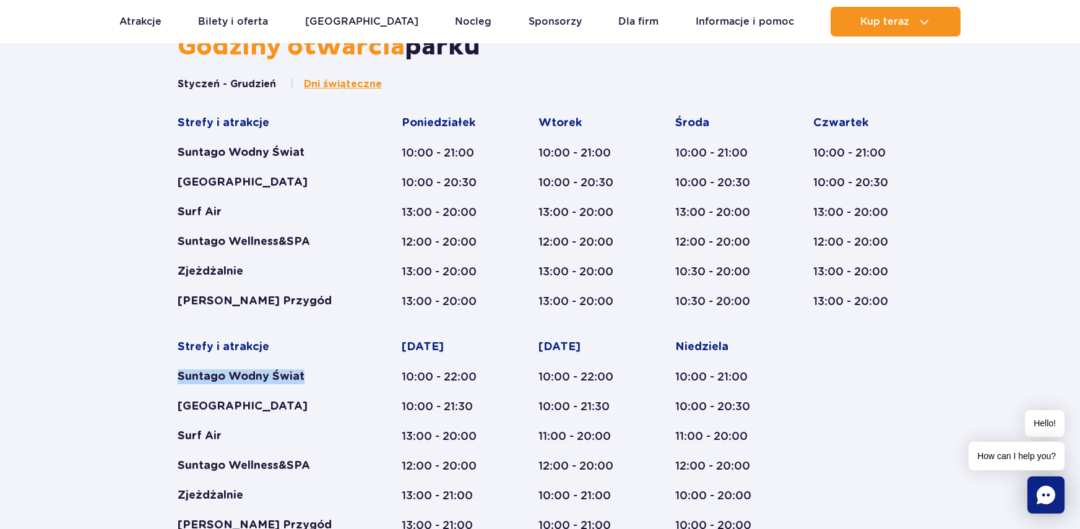
scroll to position [557, 0]
click at [145, 271] on div "Godziny otwarcia parku Styczeń - Grudzień Dni świąteczne Strefy i atrakcje Sunt…" at bounding box center [540, 422] width 1080 height 781
